Goal: Find contact information: Find contact information

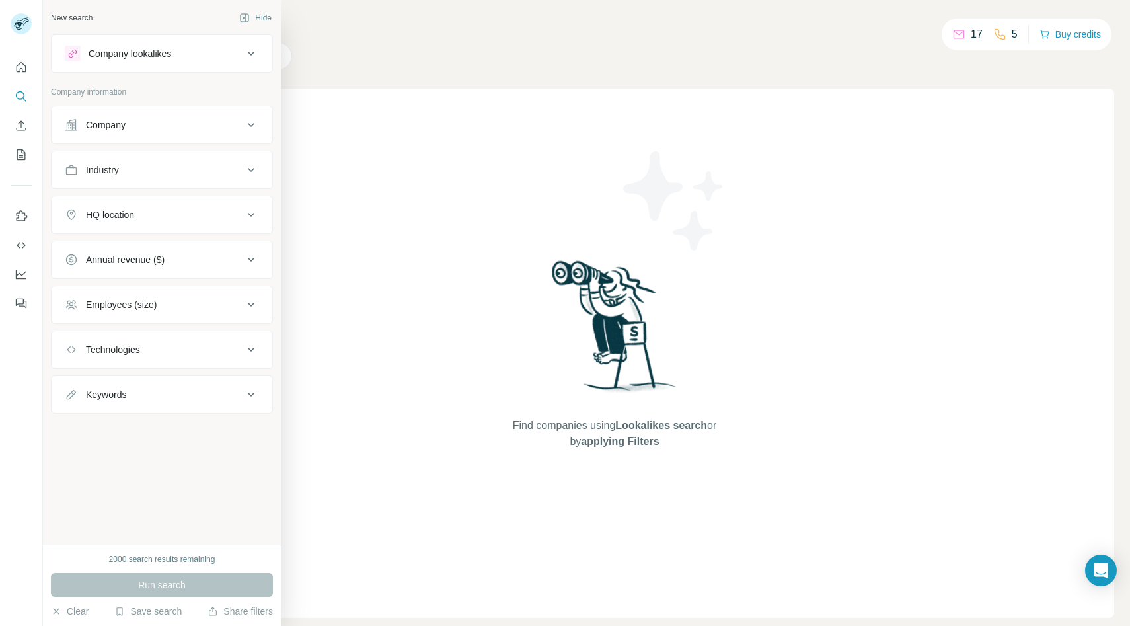
click at [157, 127] on div "Company" at bounding box center [154, 124] width 178 height 13
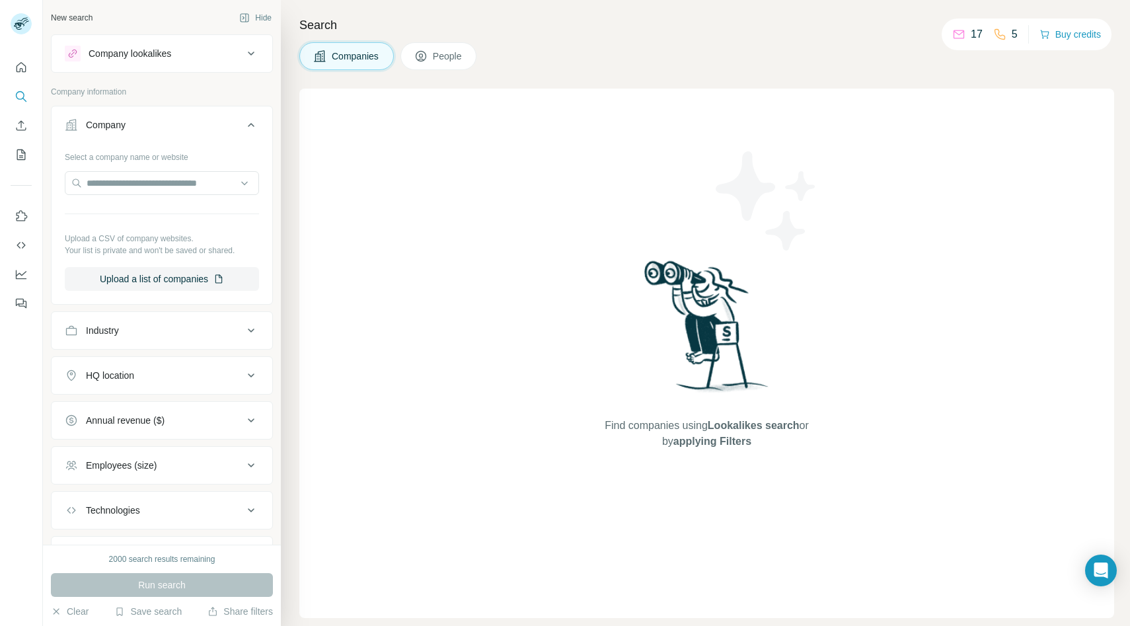
click at [130, 197] on div at bounding box center [162, 184] width 194 height 26
click at [130, 190] on input "text" at bounding box center [162, 183] width 194 height 24
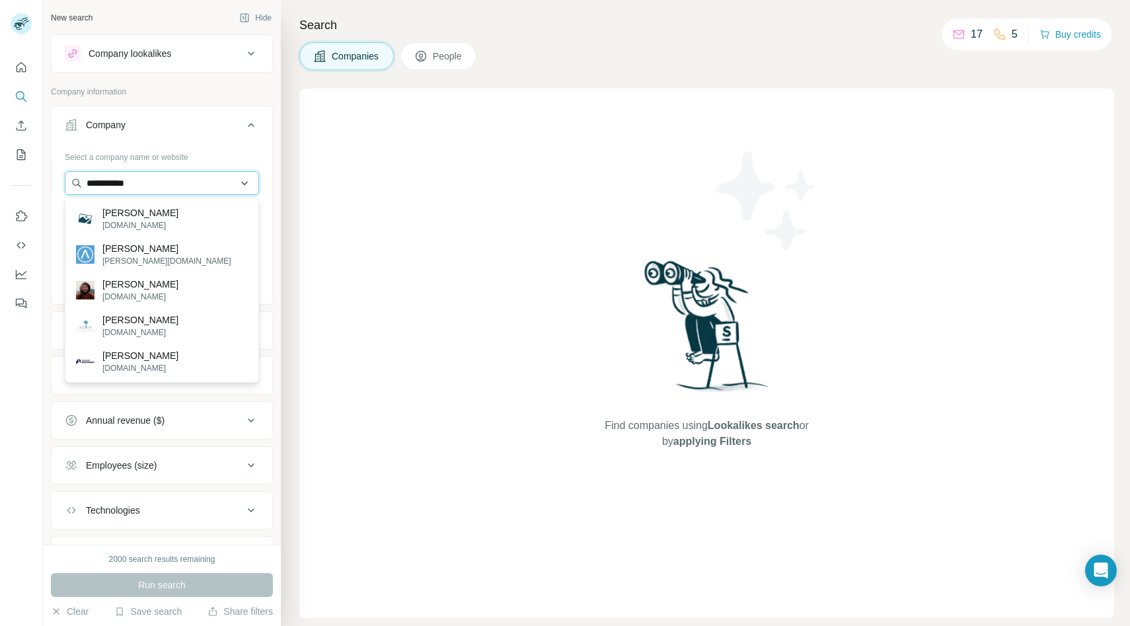
type input "**********"
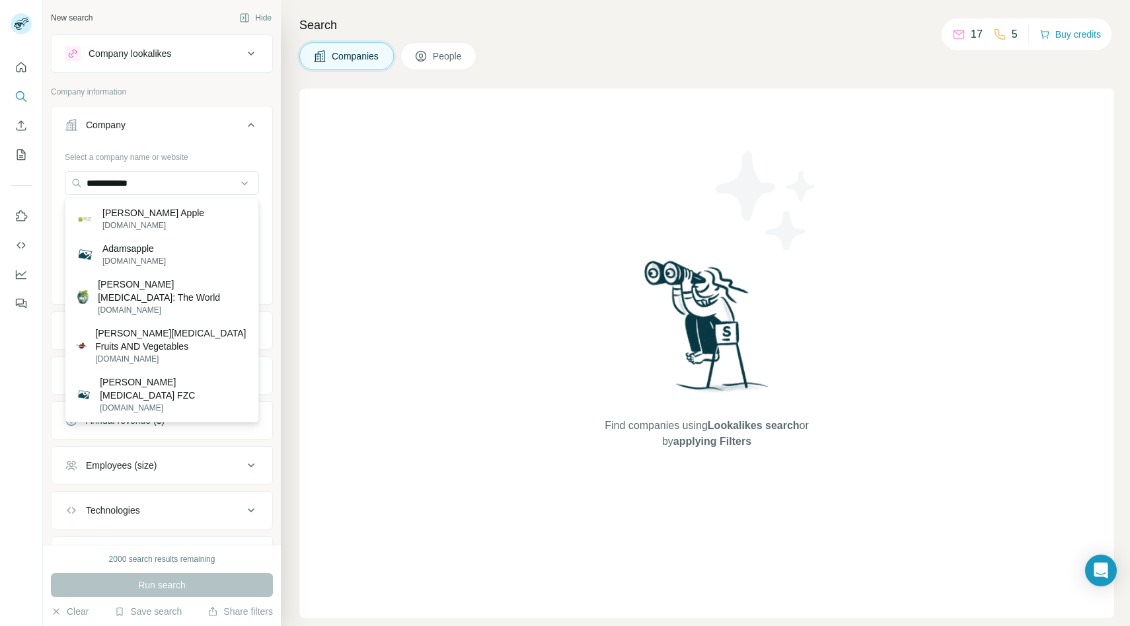
click at [159, 590] on div "Run search" at bounding box center [162, 585] width 222 height 24
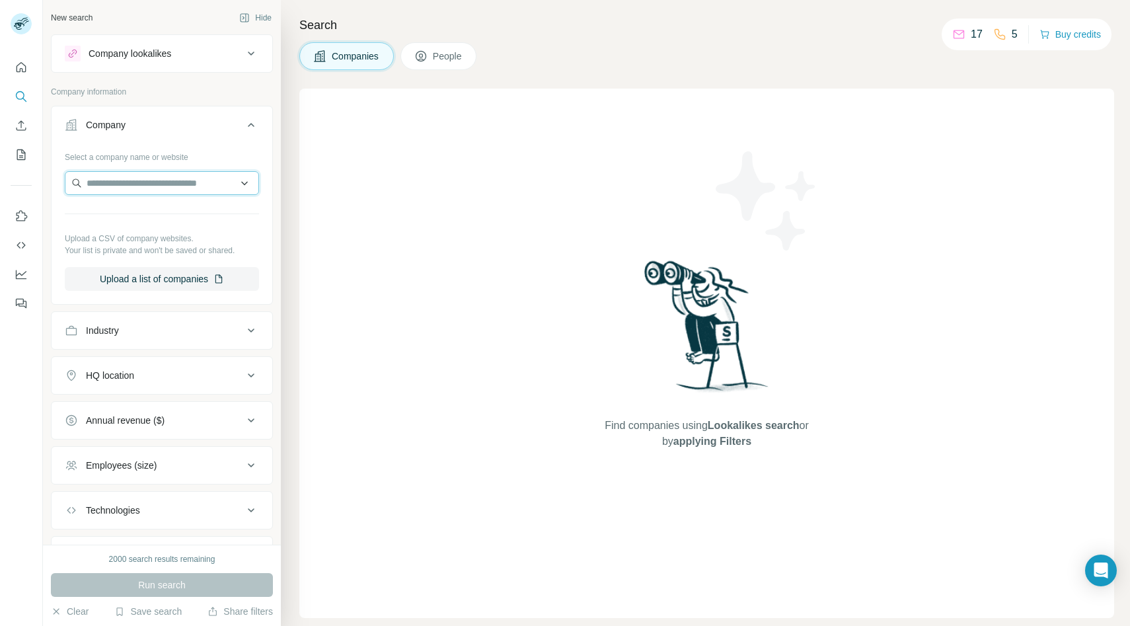
click at [136, 183] on input "text" at bounding box center [162, 183] width 194 height 24
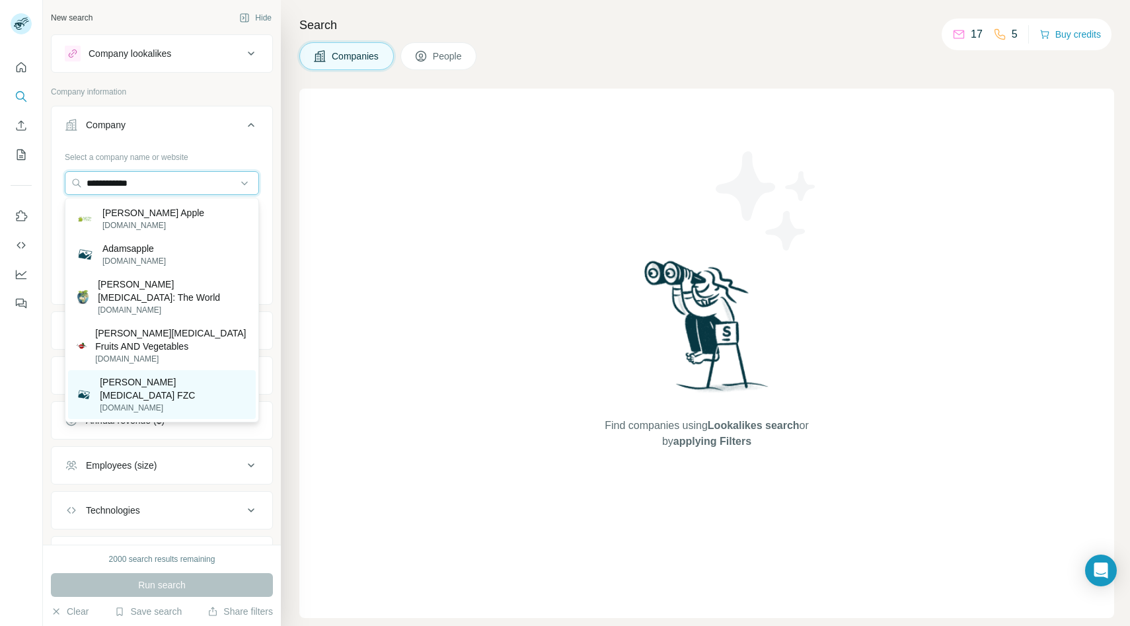
type input "**********"
click at [139, 375] on p "[PERSON_NAME][MEDICAL_DATA] FZC" at bounding box center [174, 388] width 148 height 26
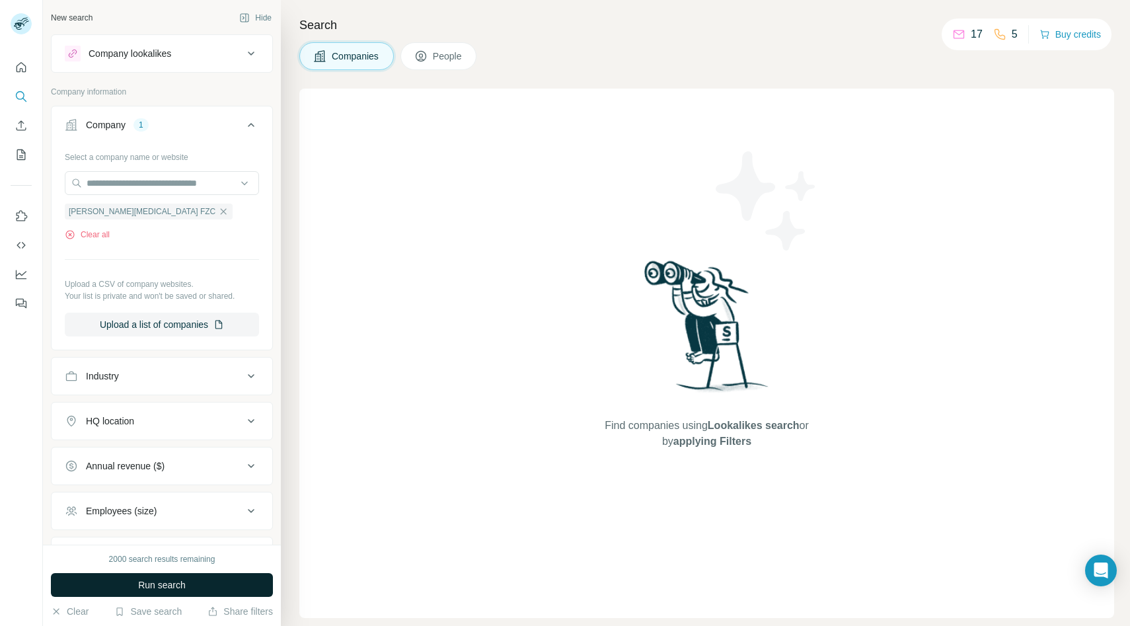
click at [159, 592] on button "Run search" at bounding box center [162, 585] width 222 height 24
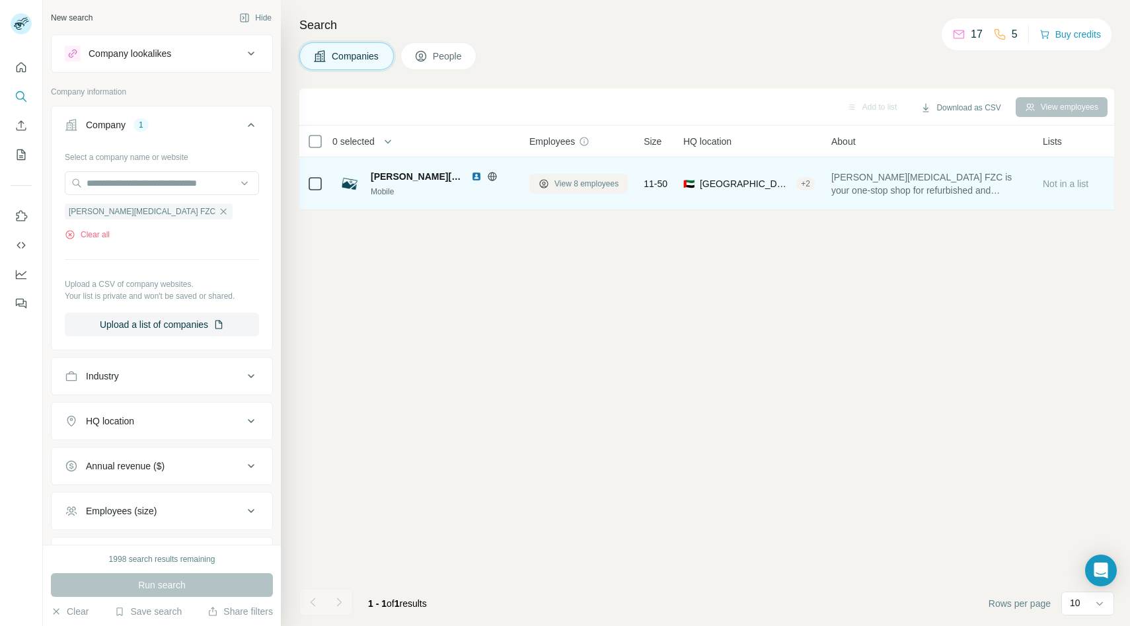
click at [570, 186] on span "View 8 employees" at bounding box center [587, 184] width 64 height 12
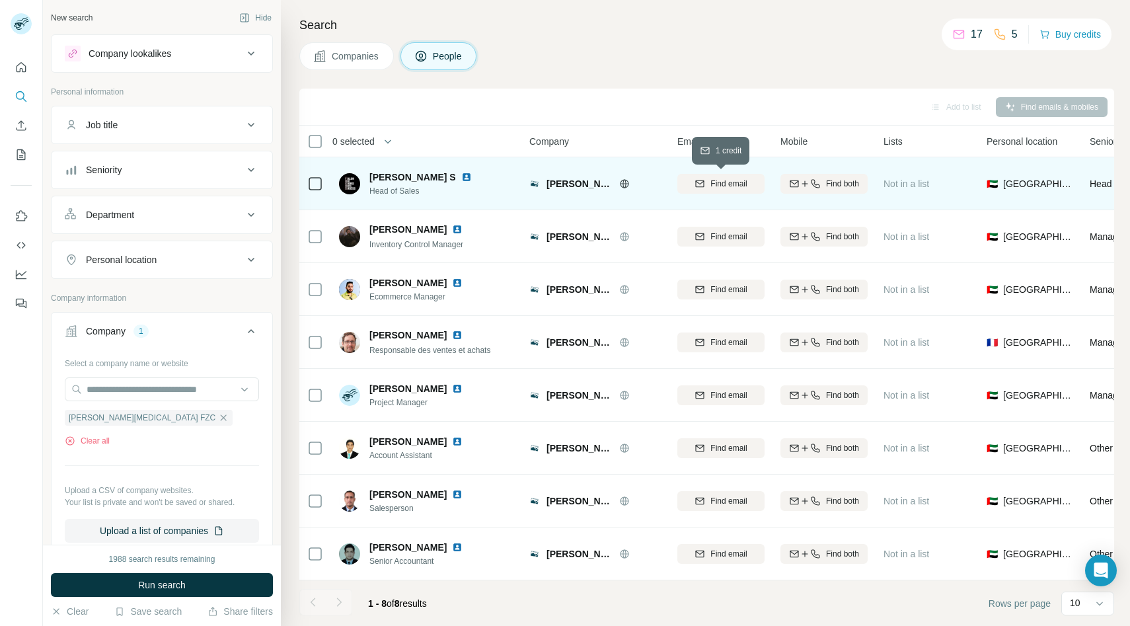
click at [705, 188] on div "Find email" at bounding box center [720, 184] width 87 height 12
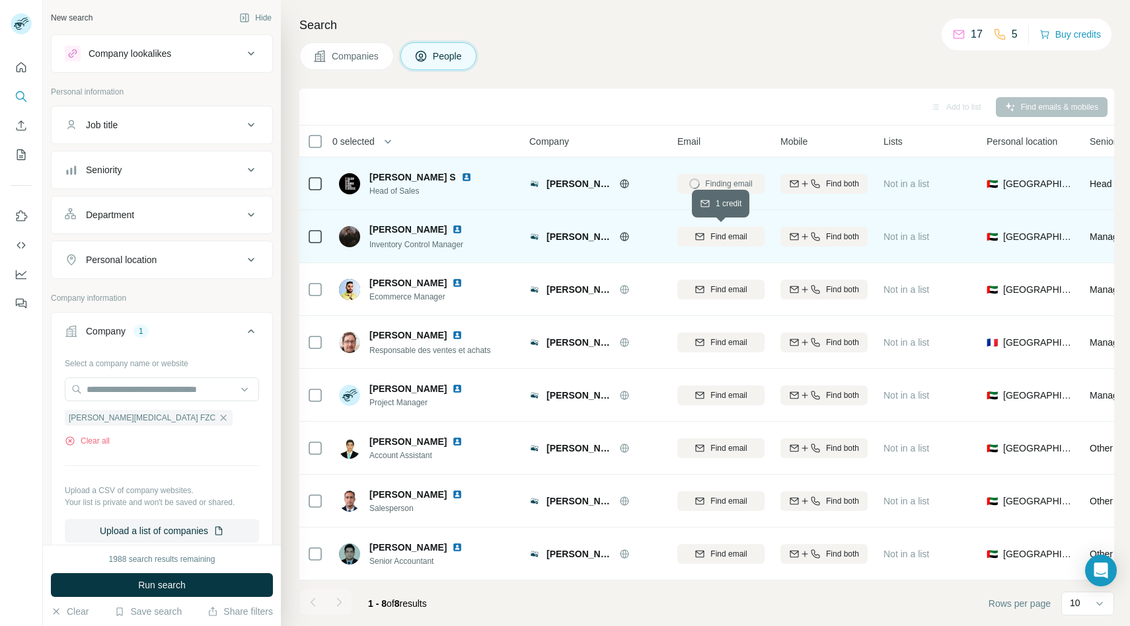
click at [705, 237] on div "Find email" at bounding box center [720, 237] width 87 height 12
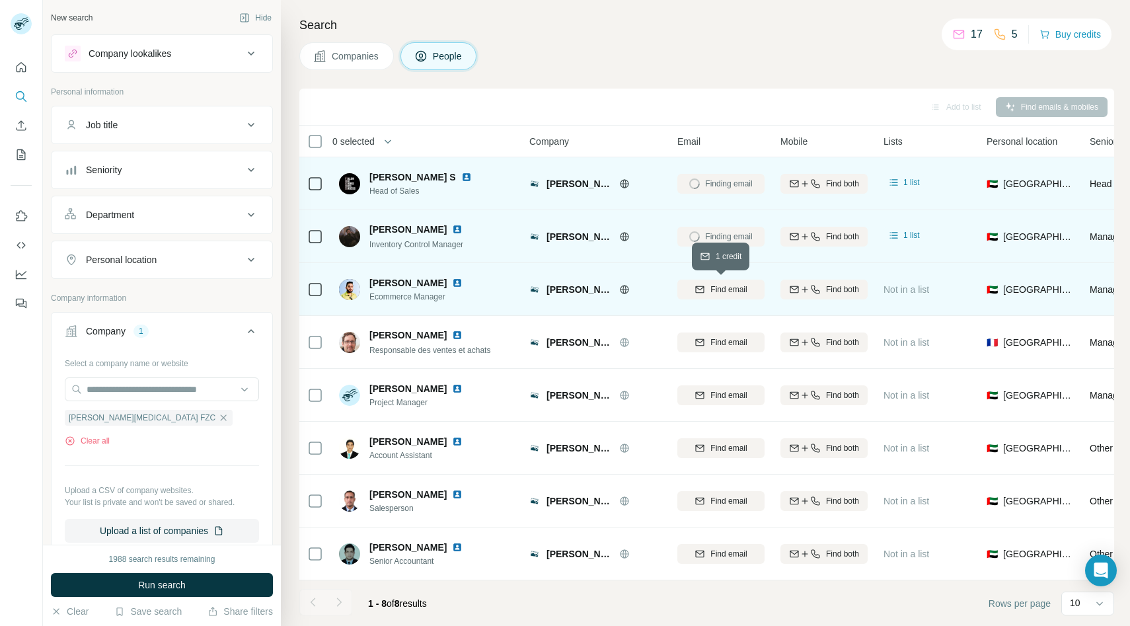
click at [708, 286] on div "Find email" at bounding box center [720, 290] width 87 height 12
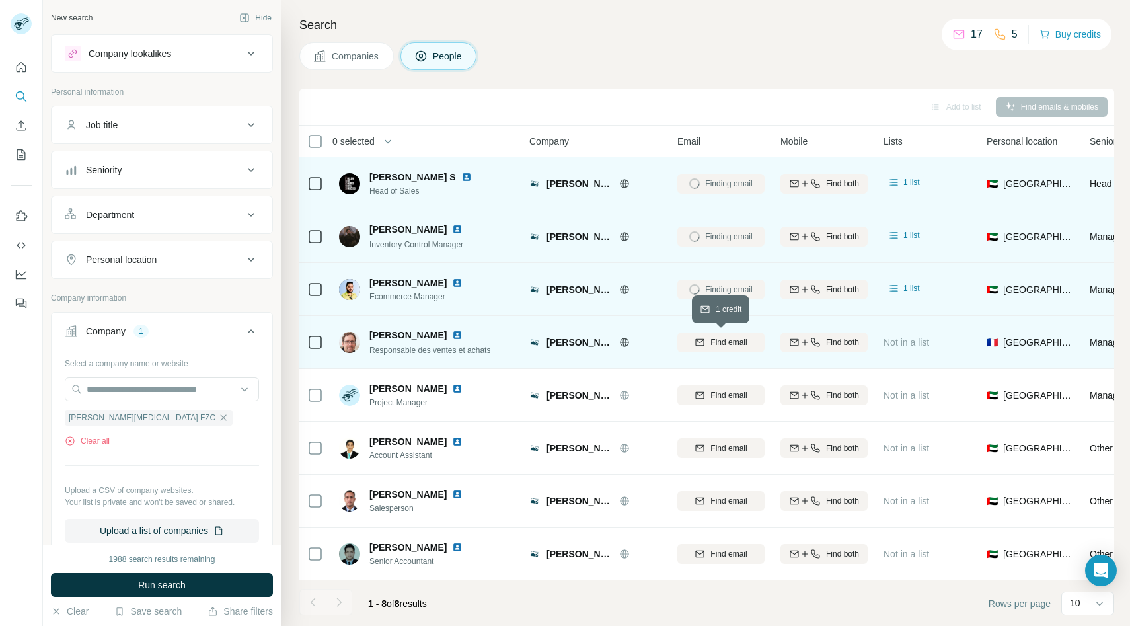
click at [711, 337] on span "Find email" at bounding box center [729, 342] width 36 height 12
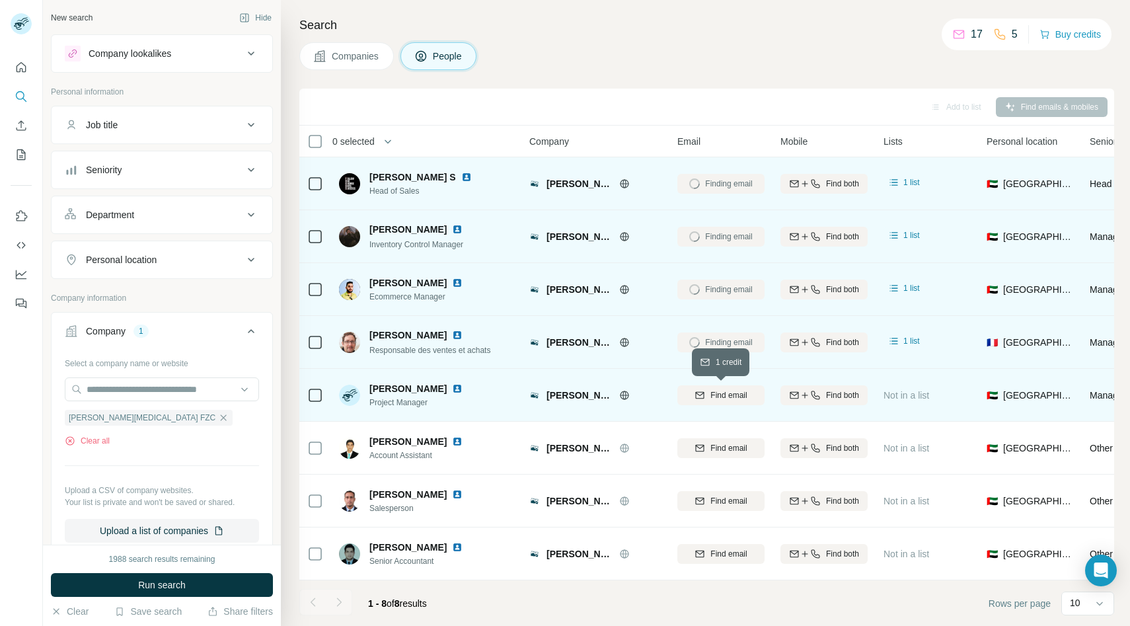
click at [709, 398] on div "Find email" at bounding box center [720, 395] width 87 height 12
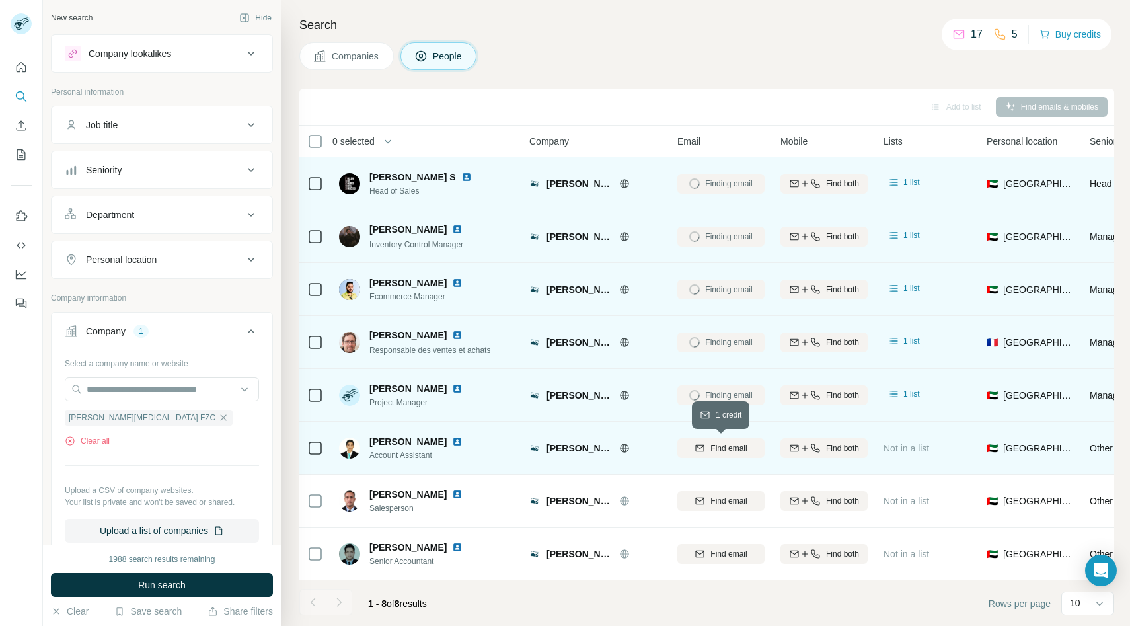
click at [711, 447] on span "Find email" at bounding box center [729, 448] width 36 height 12
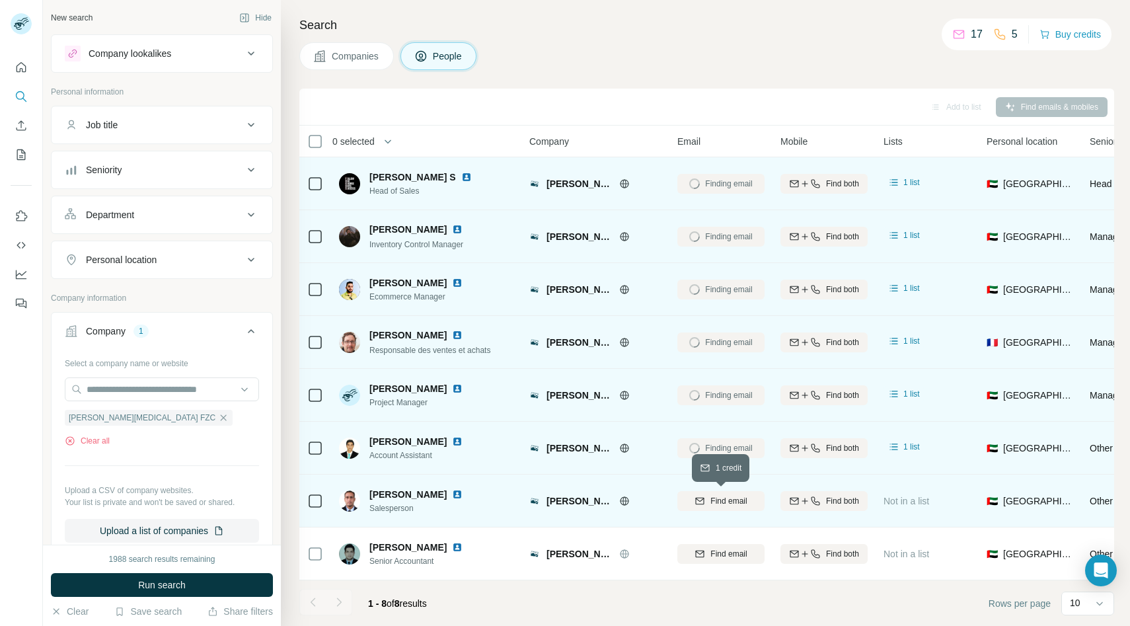
click at [711, 503] on span "Find email" at bounding box center [729, 501] width 36 height 12
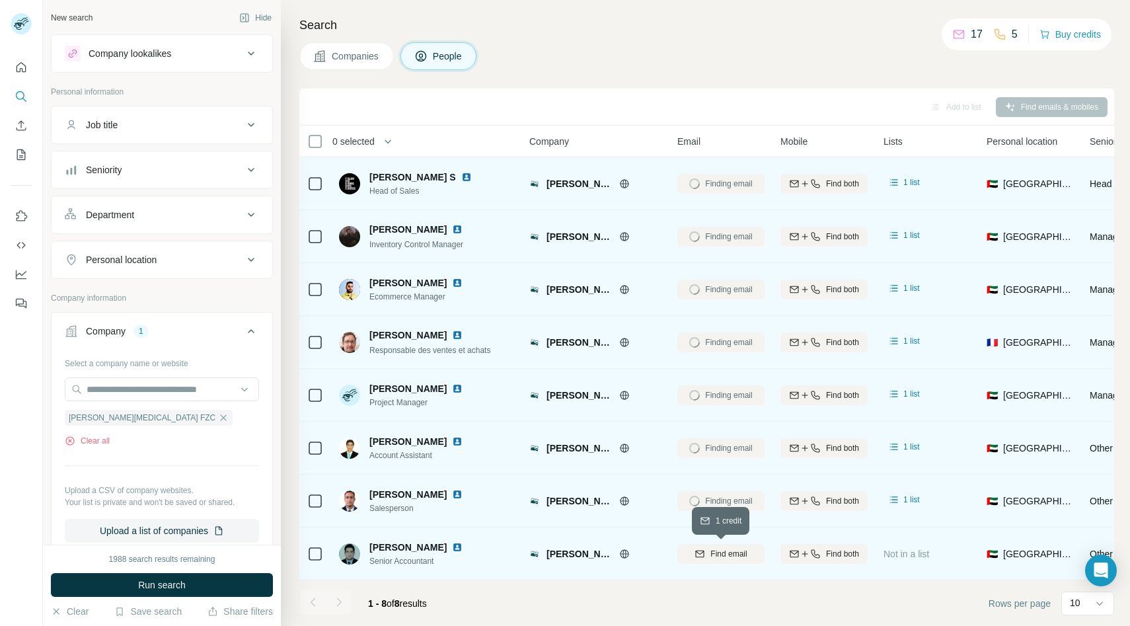
click at [711, 550] on span "Find email" at bounding box center [729, 554] width 36 height 12
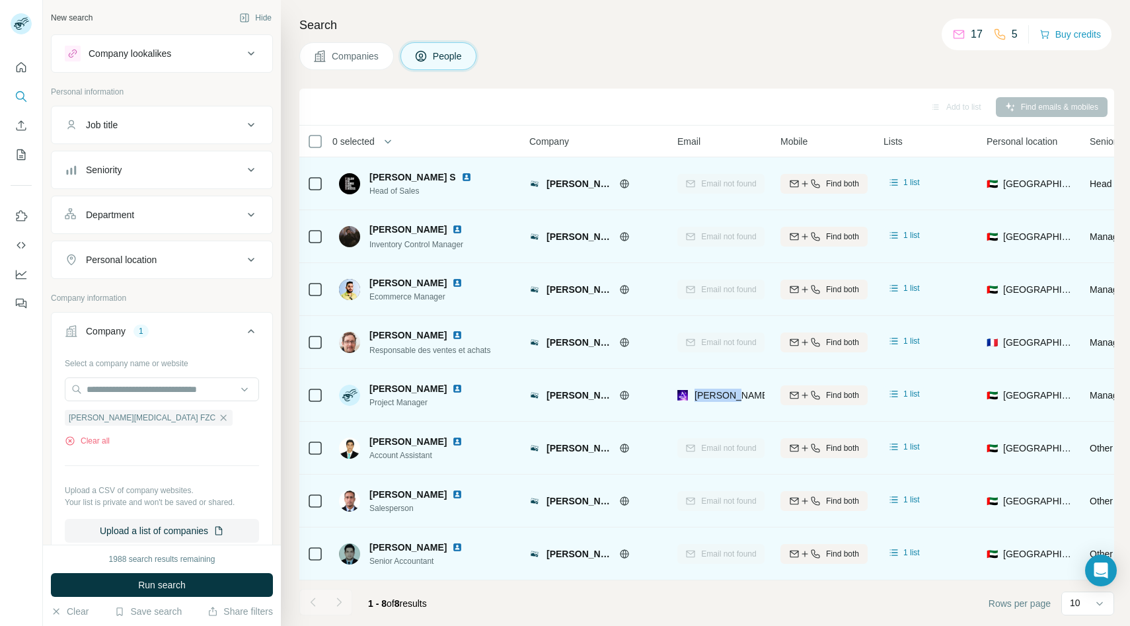
click at [739, 405] on div "[PERSON_NAME][EMAIL_ADDRESS][DOMAIN_NAME]" at bounding box center [720, 395] width 87 height 36
drag, startPoint x: 695, startPoint y: 394, endPoint x: 792, endPoint y: 388, distance: 98.0
click at [0, 0] on tr "[PERSON_NAME] Project Manager [PERSON_NAME][MEDICAL_DATA] FZC [PERSON_NAME][EMA…" at bounding box center [0, 0] width 0 height 0
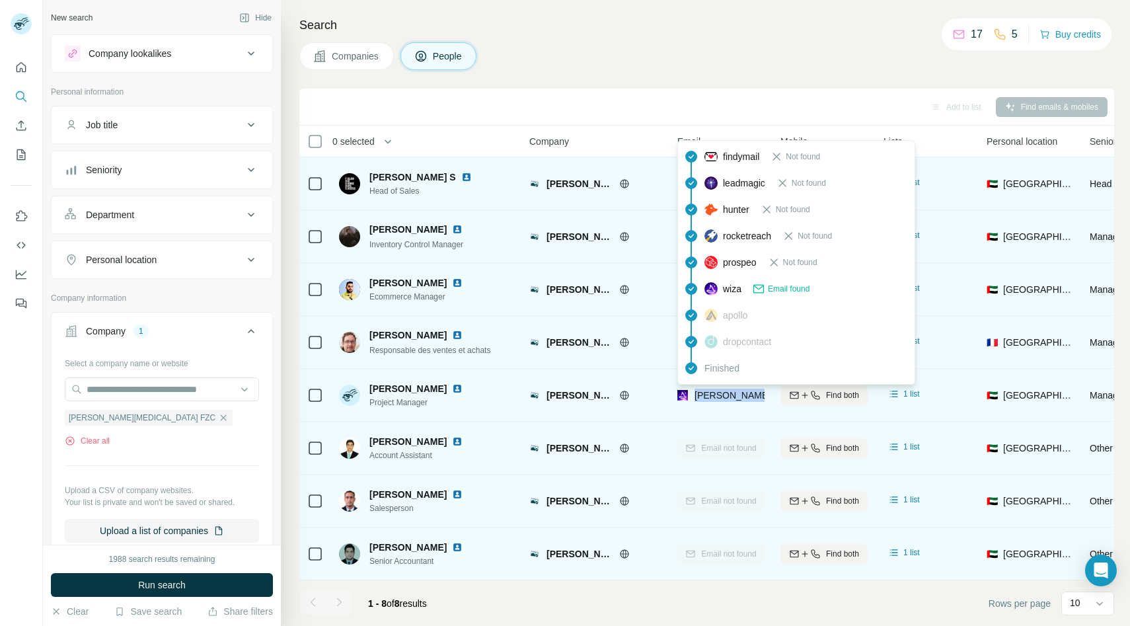
copy tr "[PERSON_NAME][EMAIL_ADDRESS][DOMAIN_NAME]"
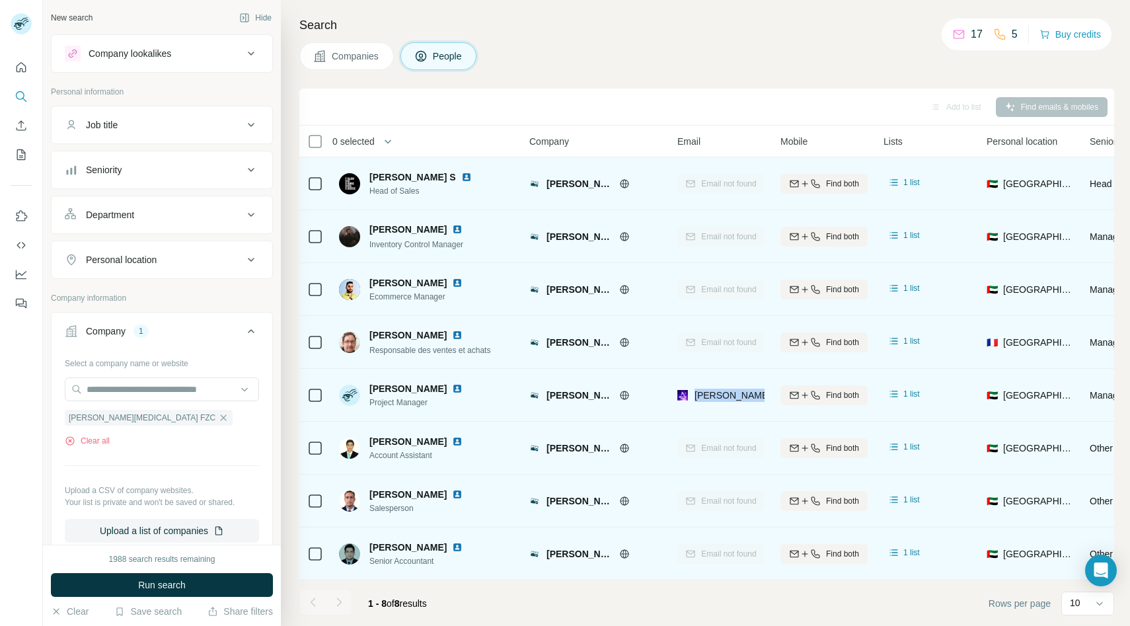
click at [671, 383] on td "[PERSON_NAME][EMAIL_ADDRESS][DOMAIN_NAME]" at bounding box center [721, 395] width 103 height 53
